Goal: Book appointment/travel/reservation

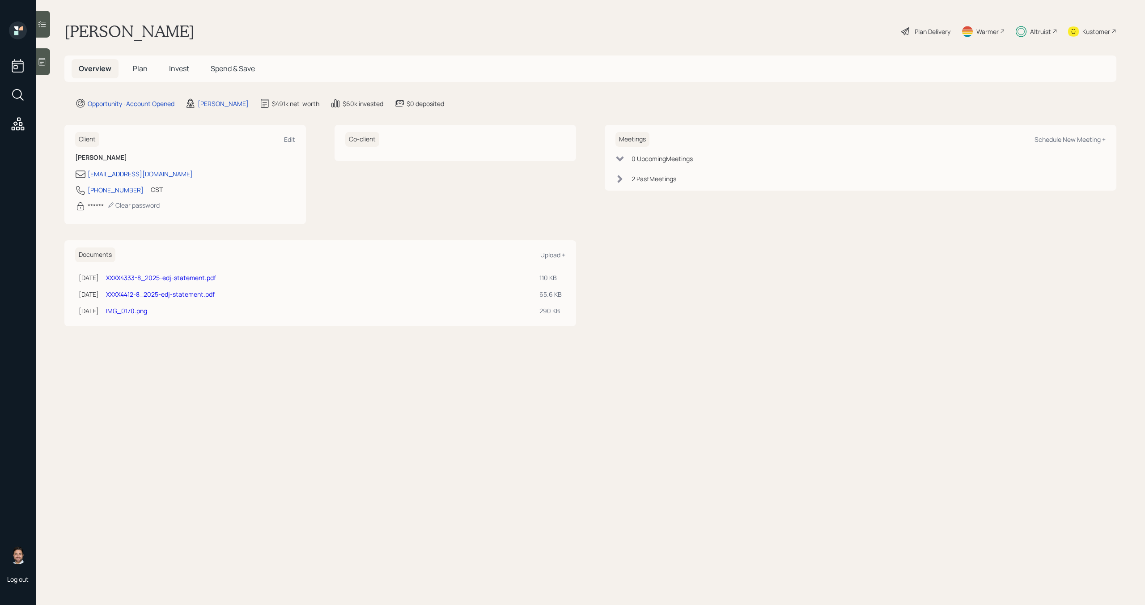
click at [144, 70] on span "Plan" at bounding box center [140, 69] width 15 height 10
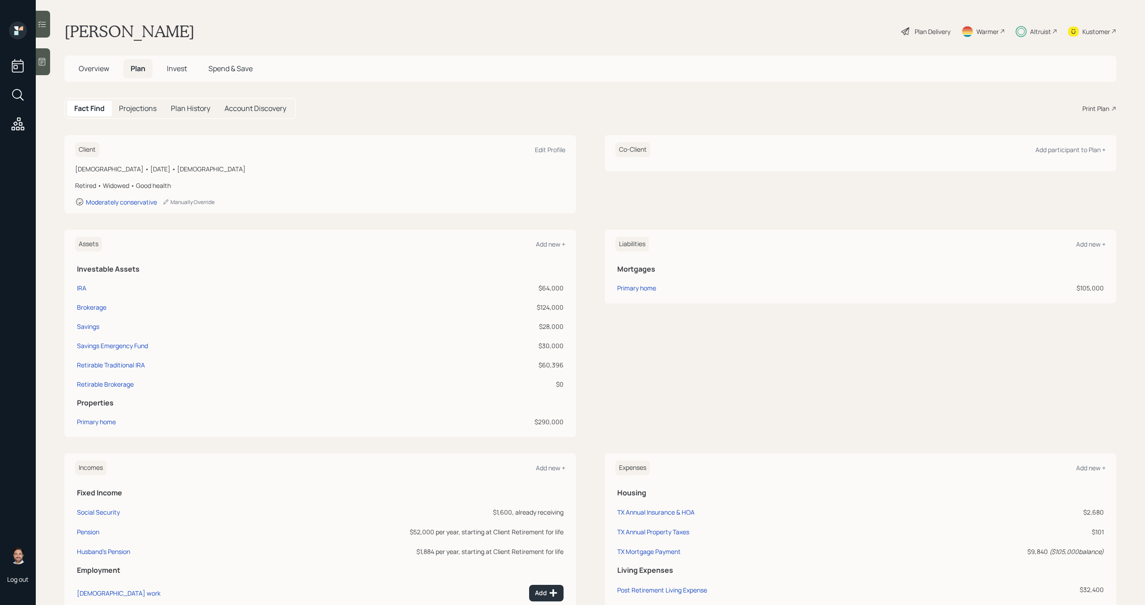
click at [173, 69] on span "Invest" at bounding box center [177, 69] width 20 height 10
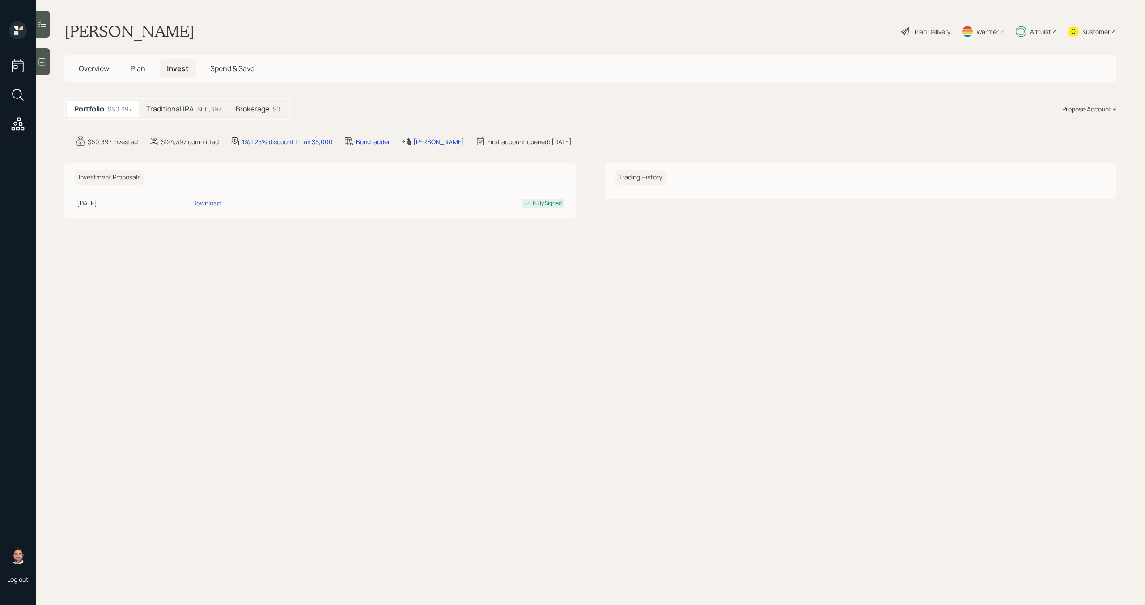
click at [168, 111] on h5 "Traditional IRA" at bounding box center [169, 109] width 47 height 8
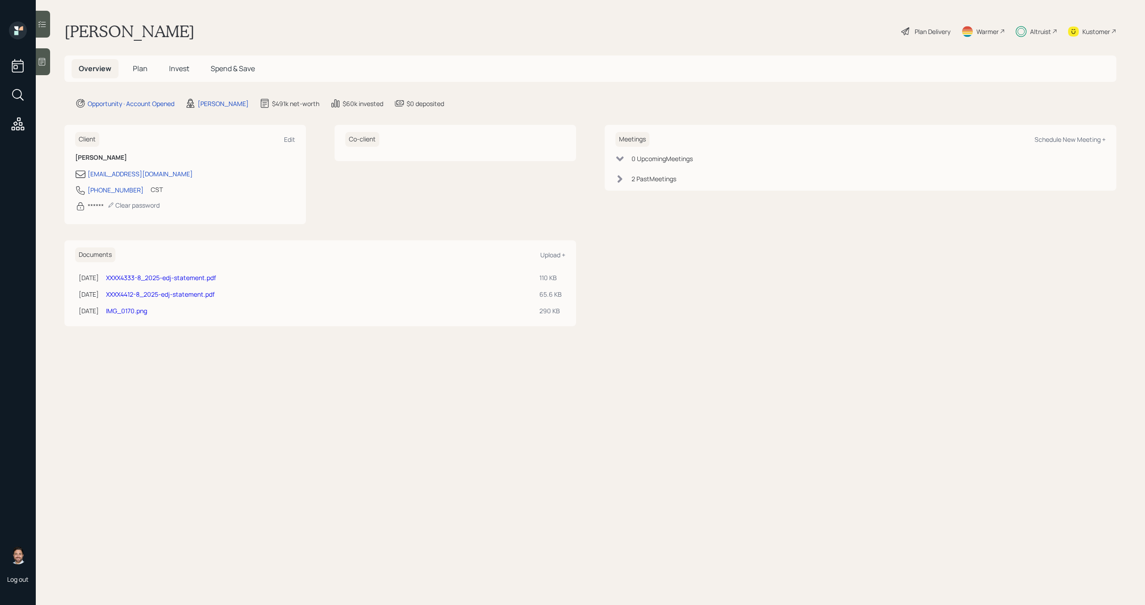
click at [174, 275] on link "XXXX4333-8_2025-edj-statement.pdf" at bounding box center [161, 277] width 110 height 8
click at [189, 67] on h5 "Invest" at bounding box center [179, 68] width 34 height 19
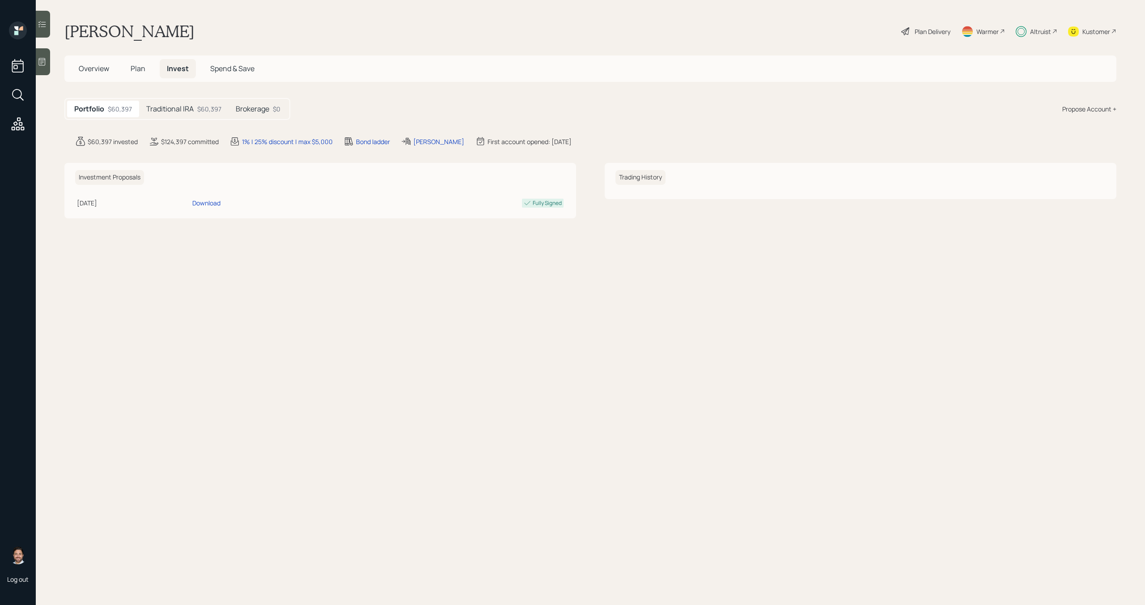
click at [194, 105] on div "Traditional IRA $60,397" at bounding box center [183, 109] width 89 height 17
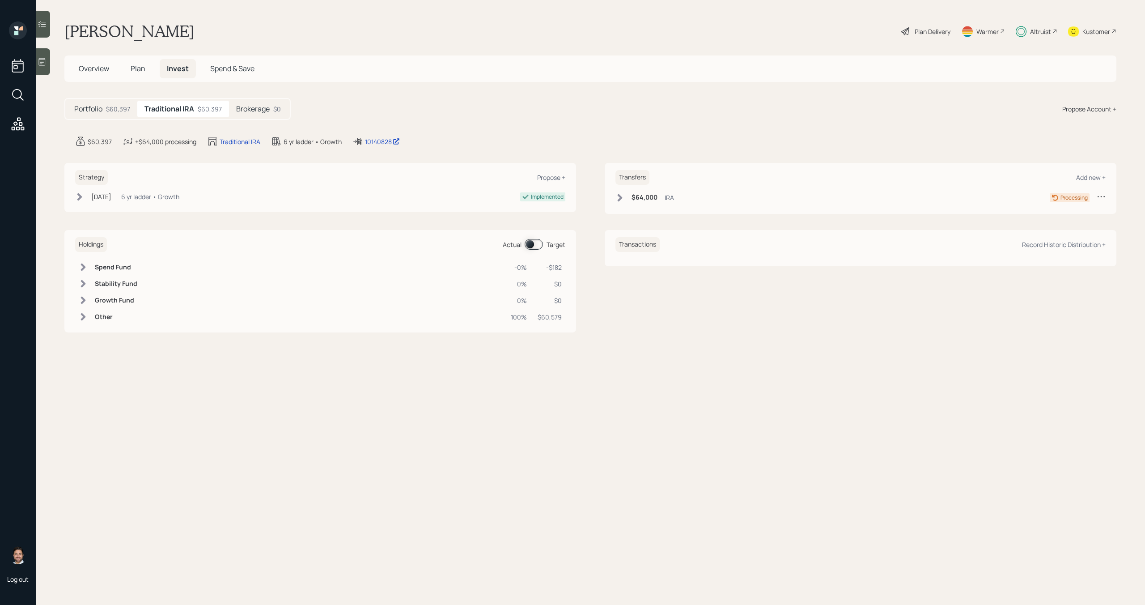
click at [252, 111] on h5 "Brokerage" at bounding box center [253, 109] width 34 height 8
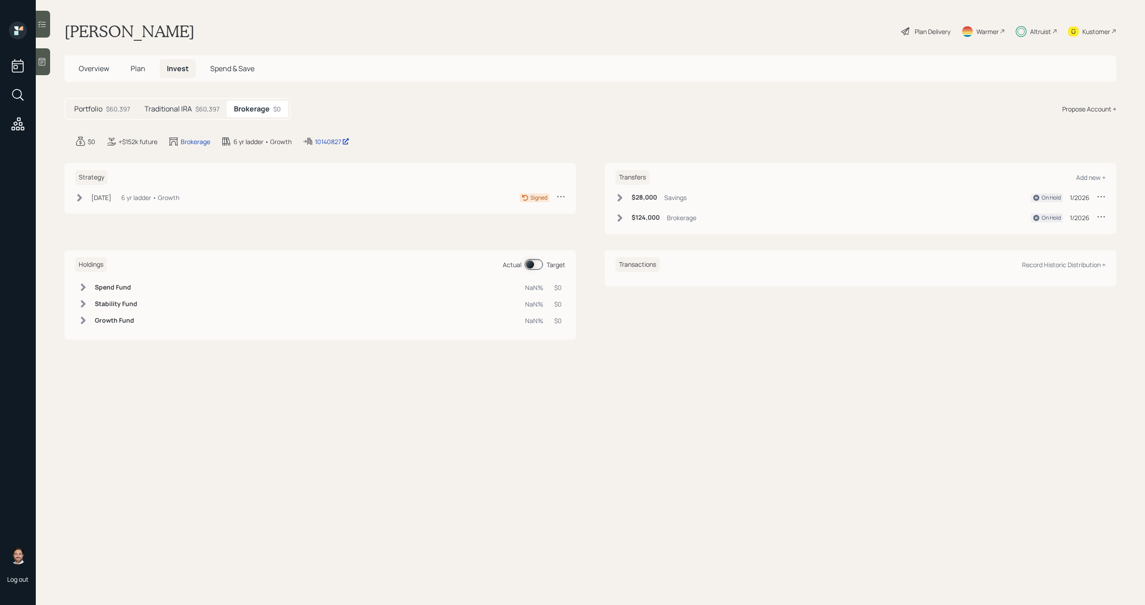
click at [191, 113] on h5 "Traditional IRA" at bounding box center [167, 109] width 47 height 8
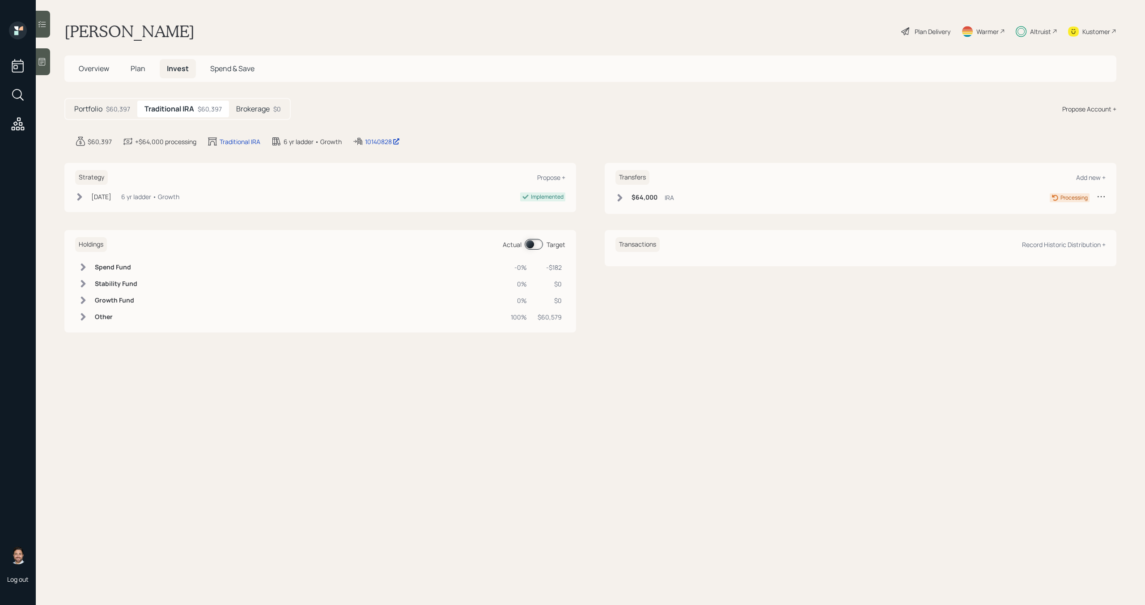
click at [95, 69] on span "Overview" at bounding box center [94, 69] width 30 height 10
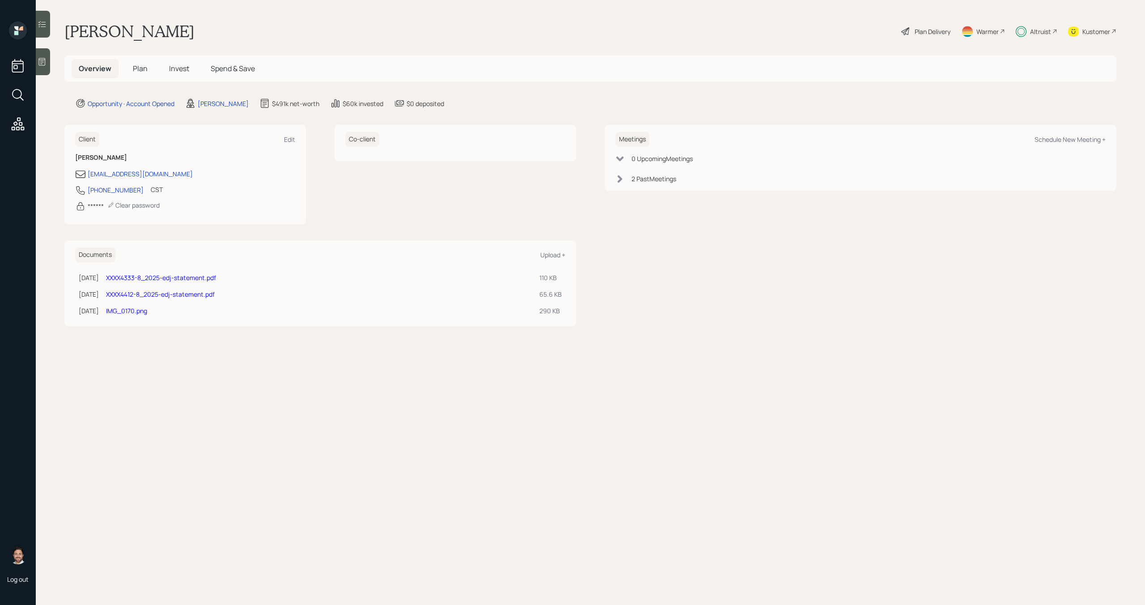
click at [204, 277] on link "XXXX4333-8_2025-edj-statement.pdf" at bounding box center [161, 277] width 110 height 8
click at [212, 296] on link "XXXX4412-8_2025-edj-statement.pdf" at bounding box center [160, 294] width 109 height 8
click at [1078, 139] on div "Schedule New Meeting +" at bounding box center [1070, 139] width 71 height 8
select select "bffa7908-1b2a-4c79-9bb6-f0ec9aed22d3"
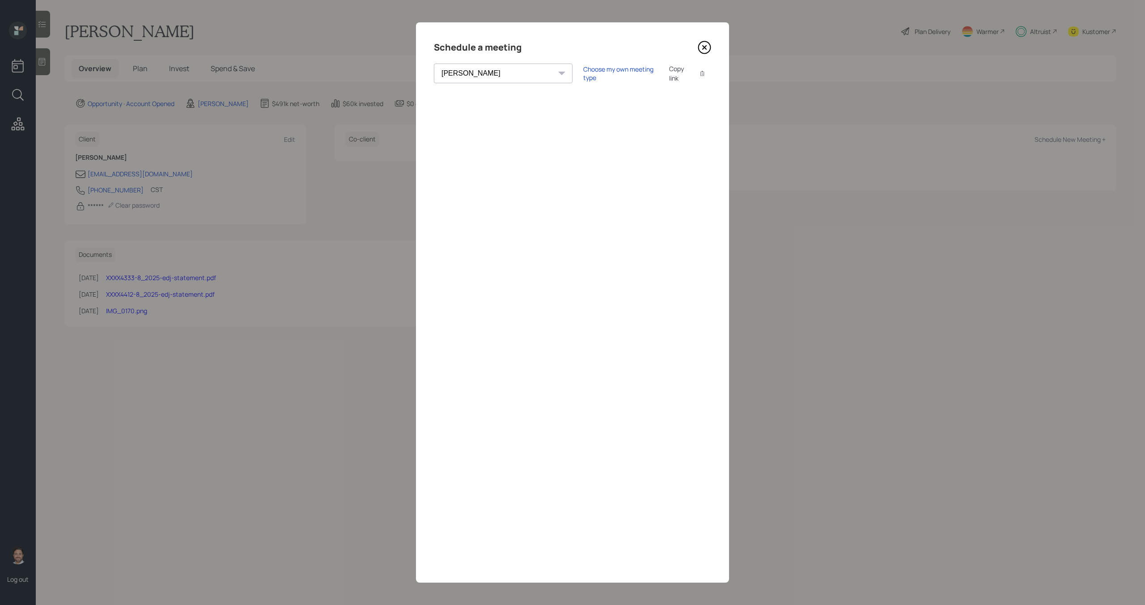
click at [705, 50] on icon at bounding box center [704, 47] width 13 height 13
